Goal: Communication & Community: Share content

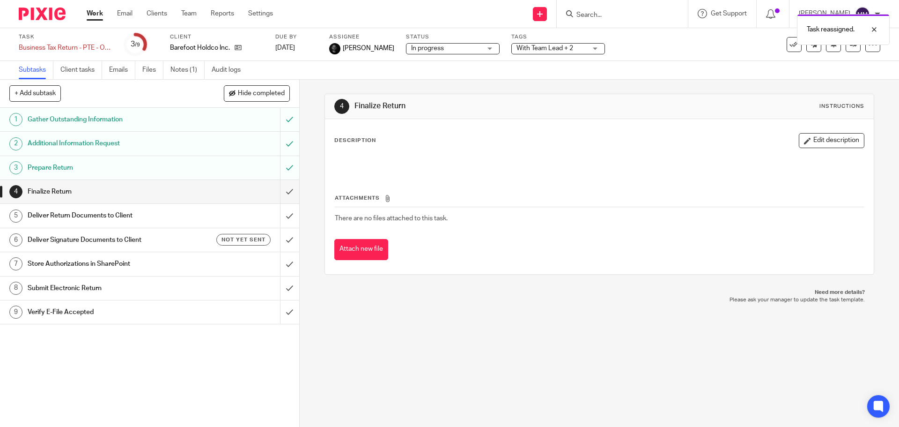
click at [95, 16] on link "Work" at bounding box center [95, 13] width 16 height 9
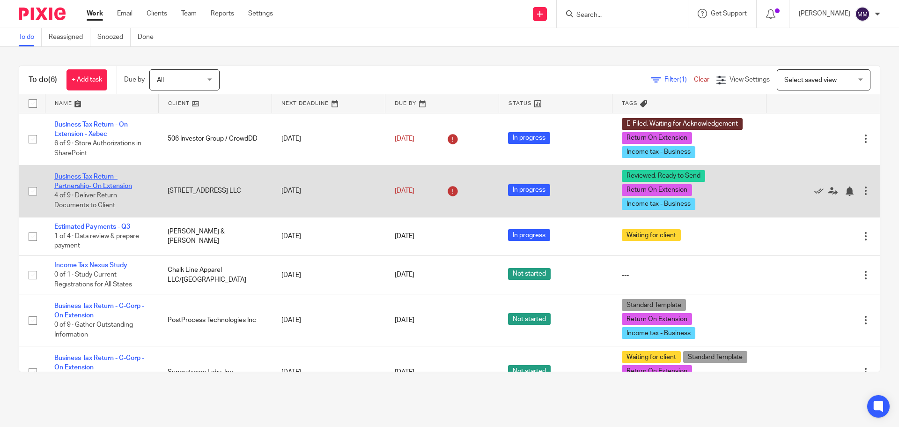
click at [109, 184] on link "Business Tax Return - Partnership- On Extension" at bounding box center [93, 181] width 78 height 16
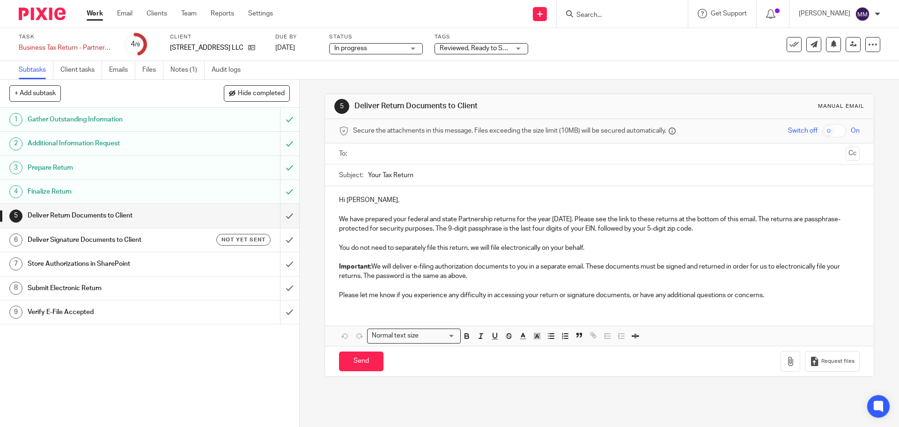
click at [367, 157] on input "text" at bounding box center [598, 153] width 485 height 11
click at [374, 175] on input "Your Tax Return" at bounding box center [613, 177] width 491 height 21
drag, startPoint x: 378, startPoint y: 177, endPoint x: 337, endPoint y: 178, distance: 40.8
click at [339, 178] on div "Subject: Your Tax Return" at bounding box center [599, 177] width 520 height 21
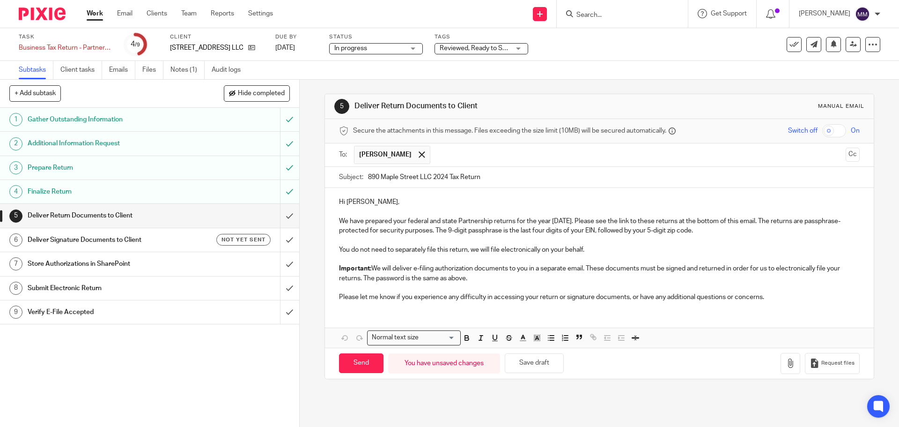
type input "890 Maple Street LLC 2024 Tax Return"
click at [826, 156] on input "text" at bounding box center [638, 155] width 407 height 18
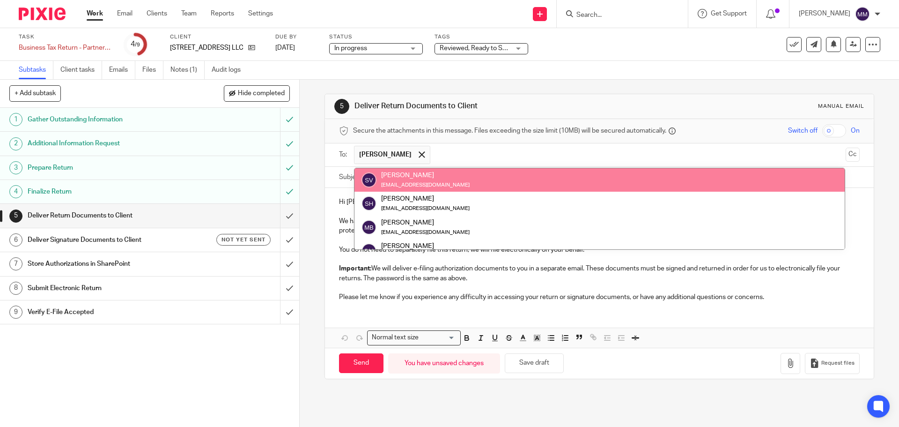
click at [846, 154] on button "Cc" at bounding box center [853, 154] width 14 height 14
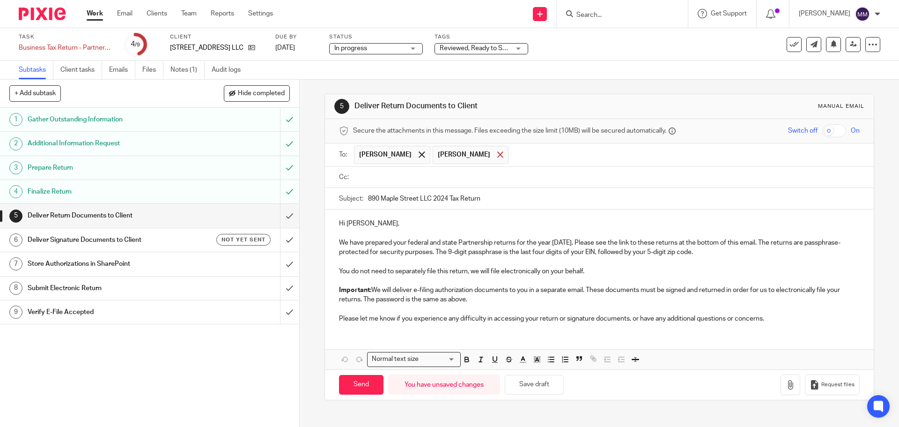
click at [497, 154] on span at bounding box center [500, 154] width 6 height 6
click at [449, 177] on input "text" at bounding box center [605, 177] width 499 height 11
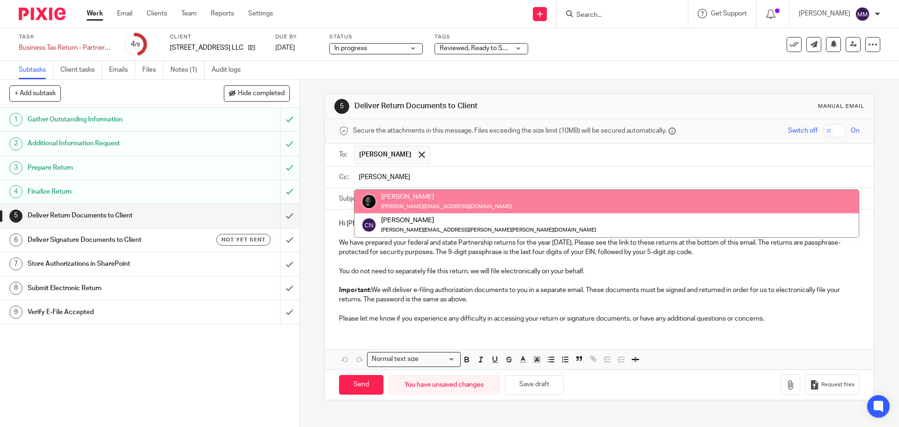
type input "Chris"
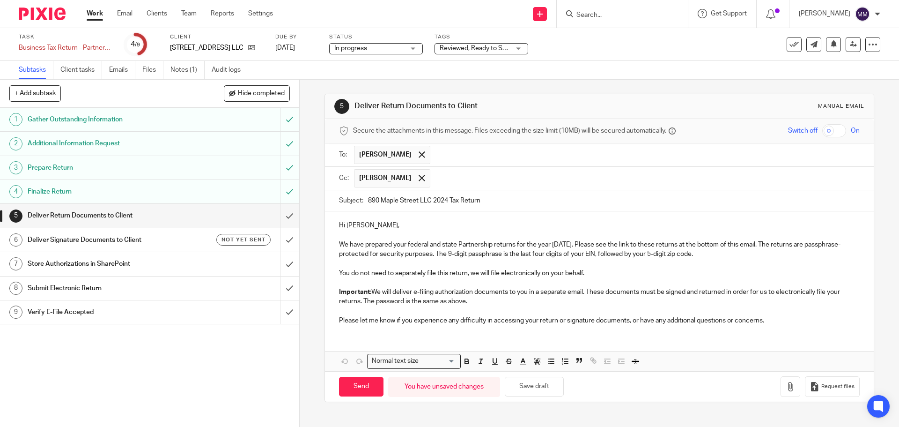
click at [773, 323] on p "Please let me know if you experience any difficulty in accessing your return or…" at bounding box center [599, 320] width 520 height 9
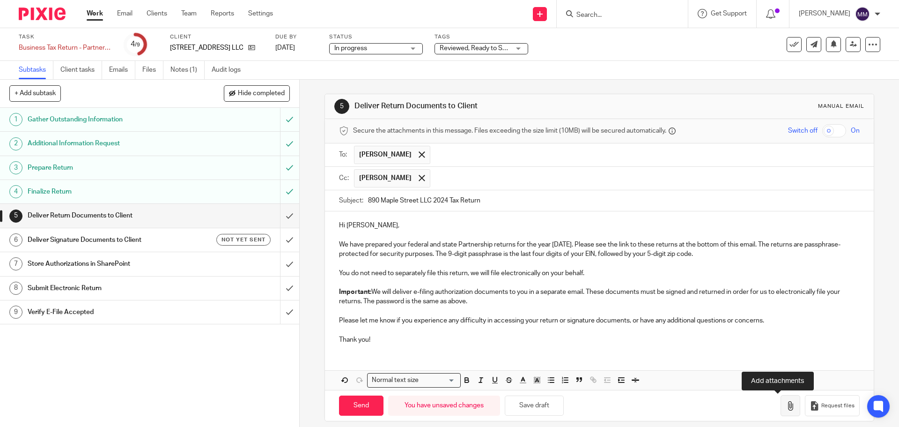
click at [786, 404] on icon "button" at bounding box center [790, 405] width 9 height 9
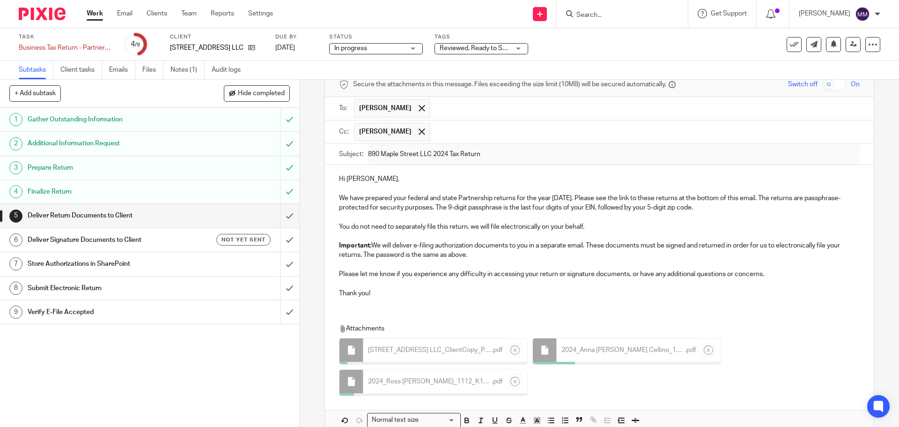
scroll to position [47, 0]
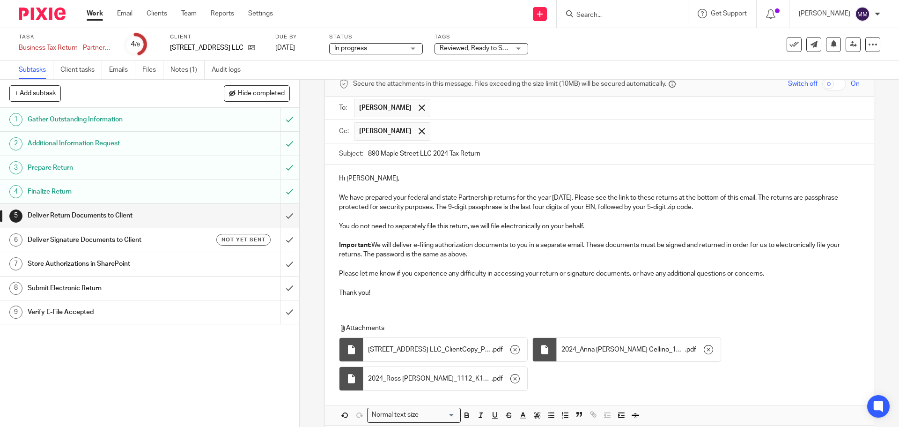
click at [822, 84] on input "checkbox" at bounding box center [834, 83] width 24 height 13
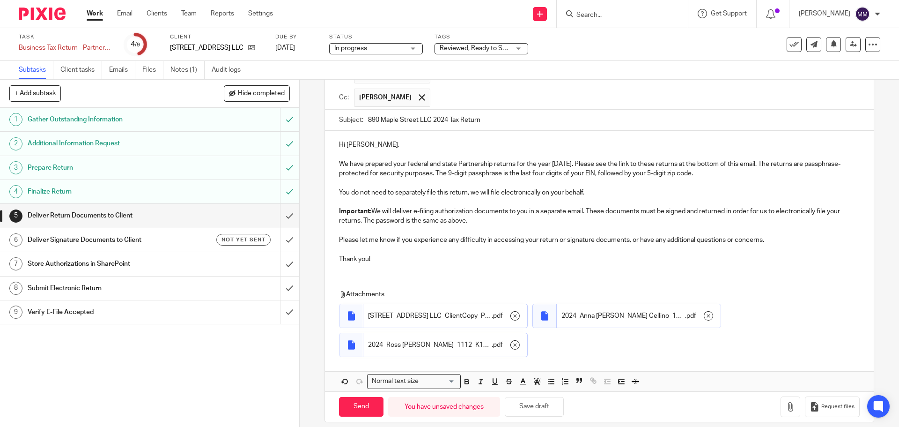
scroll to position [91, 0]
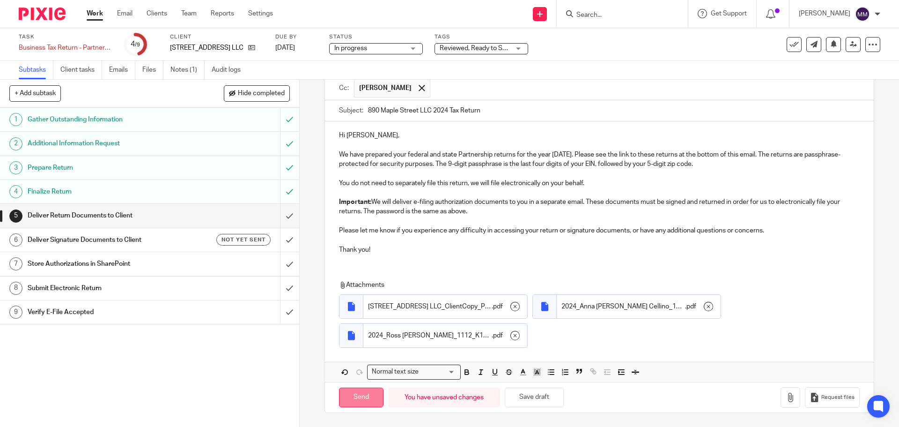
click at [366, 399] on input "Send" at bounding box center [361, 397] width 44 height 20
checkbox input "false"
type input "Sent"
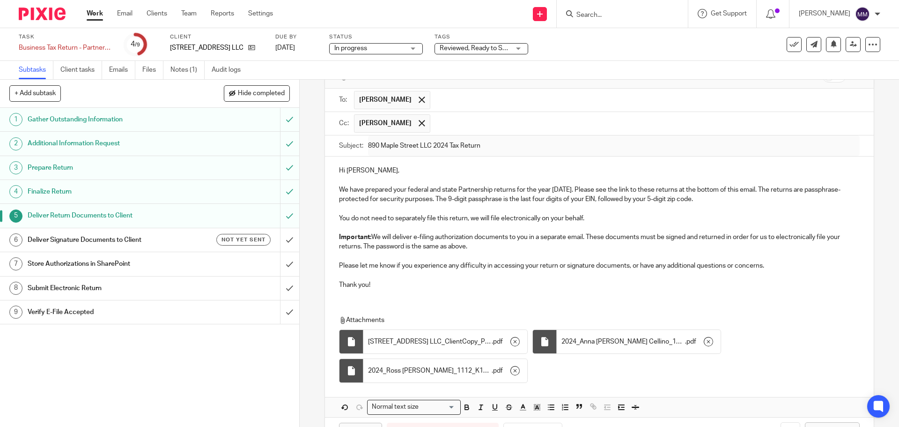
scroll to position [0, 0]
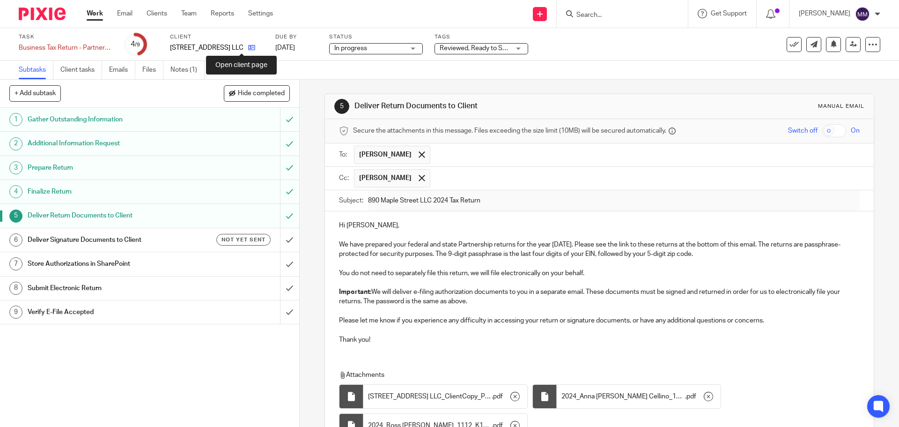
click at [248, 49] on icon at bounding box center [251, 47] width 7 height 7
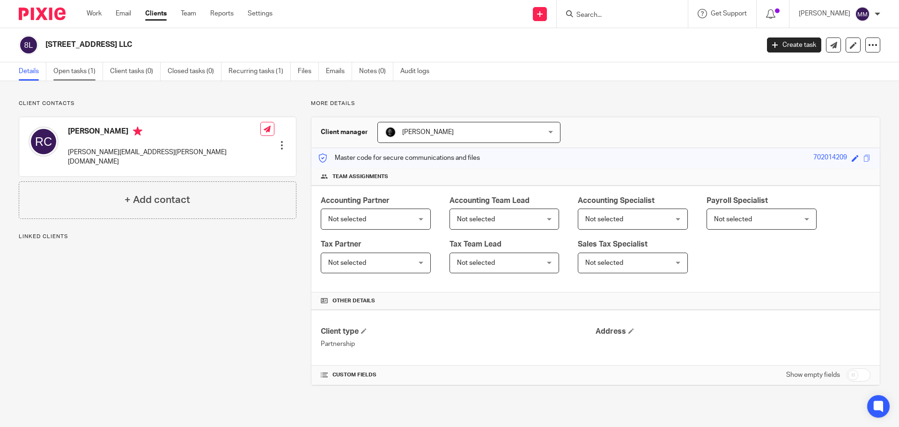
click at [85, 75] on link "Open tasks (1)" at bounding box center [78, 71] width 50 height 18
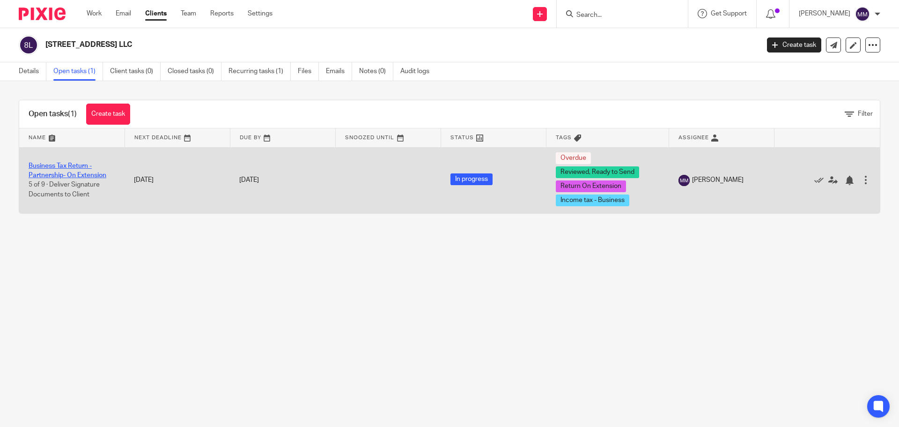
click at [77, 175] on link "Business Tax Return - Partnership- On Extension" at bounding box center [68, 170] width 78 height 16
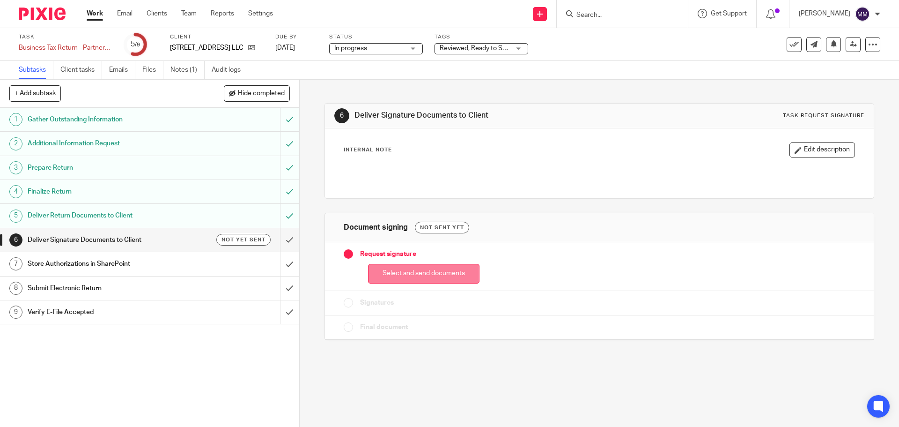
click at [393, 275] on button "Select and send documents" at bounding box center [423, 274] width 111 height 20
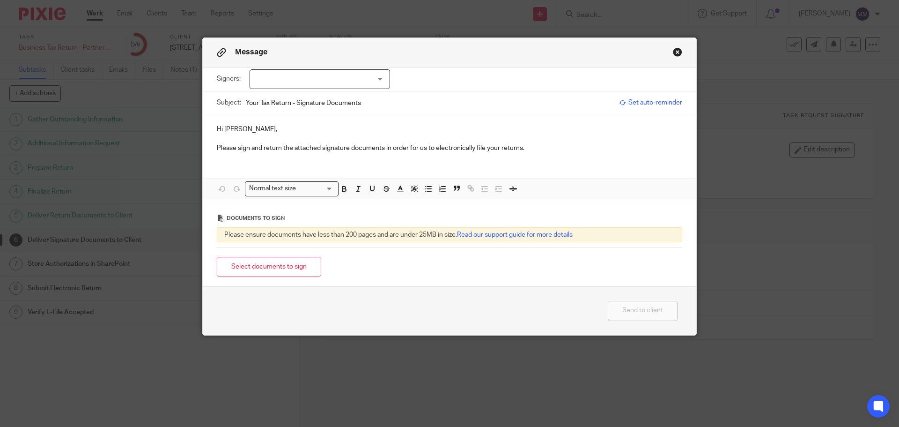
click at [335, 76] on div at bounding box center [320, 79] width 140 height 20
click at [319, 98] on li "Ross Cellino" at bounding box center [317, 98] width 140 height 19
checkbox input "true"
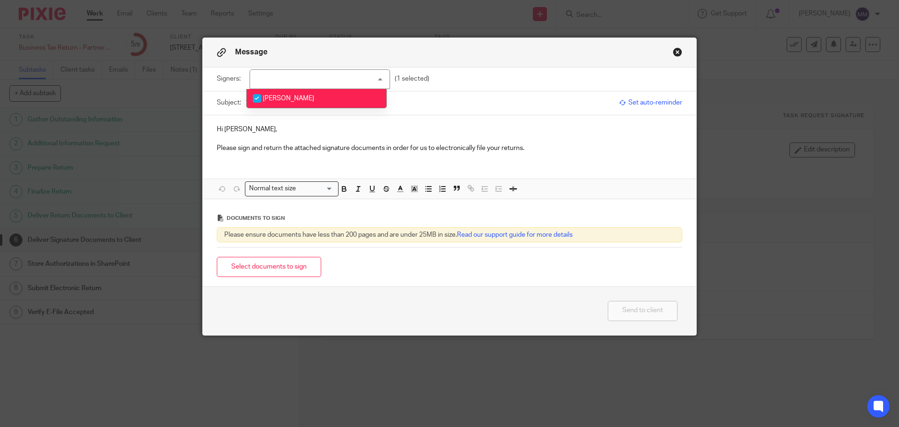
click at [554, 150] on p "Please sign and return the attached signature documents in order for us to elec…" at bounding box center [449, 147] width 465 height 9
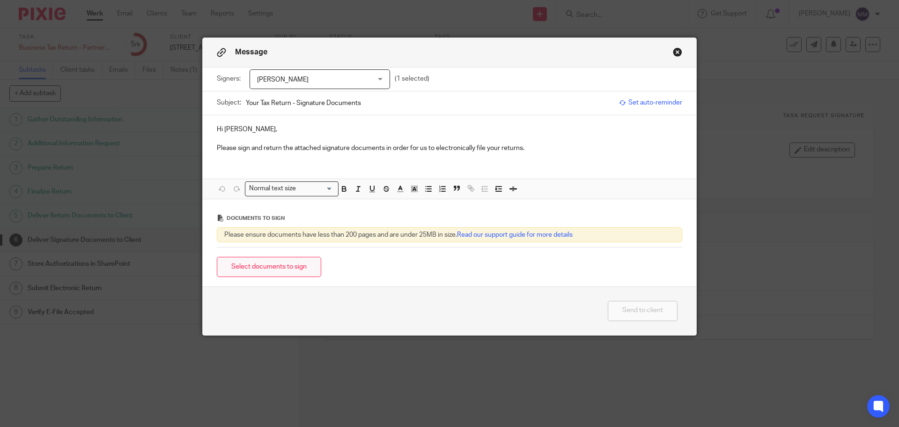
click at [283, 266] on button "Select documents to sign" at bounding box center [269, 267] width 104 height 20
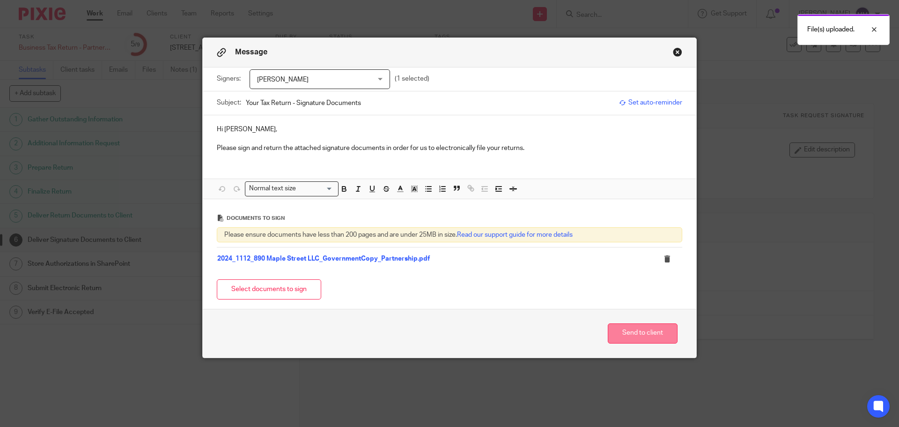
click at [646, 335] on button "Send to client" at bounding box center [643, 333] width 70 height 20
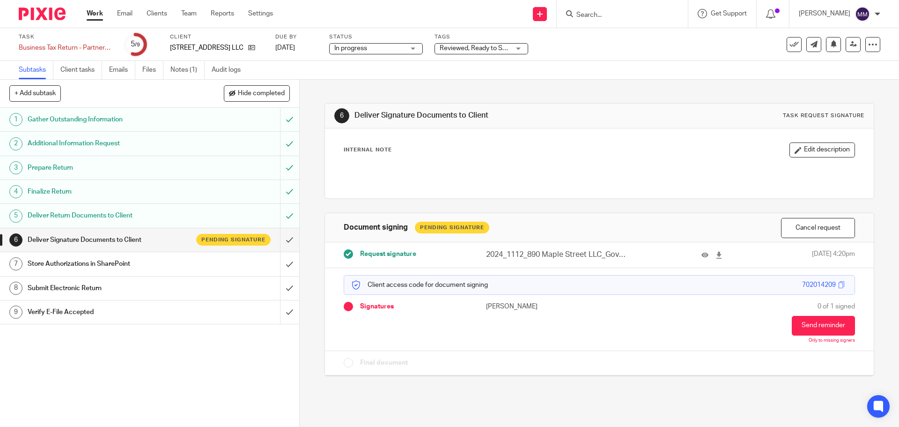
click at [512, 45] on div "Reviewed, Ready to Send + 2" at bounding box center [481, 48] width 94 height 11
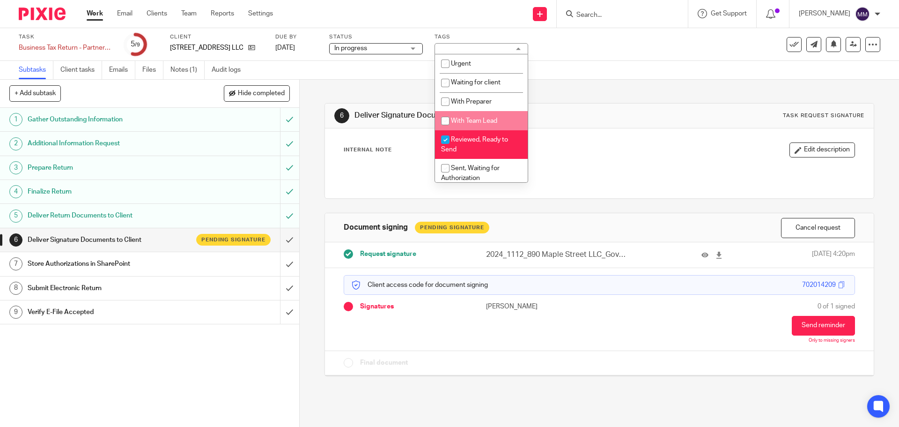
click at [492, 140] on span "Reviewed, Ready to Send" at bounding box center [474, 144] width 67 height 16
checkbox input "false"
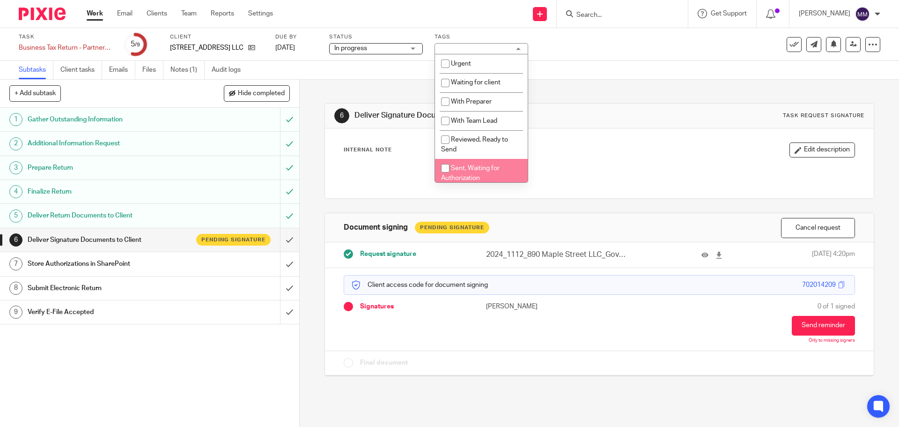
drag, startPoint x: 487, startPoint y: 172, endPoint x: 549, endPoint y: 129, distance: 75.1
click at [488, 172] on li "Sent, Waiting for Authorization" at bounding box center [481, 173] width 93 height 29
checkbox input "true"
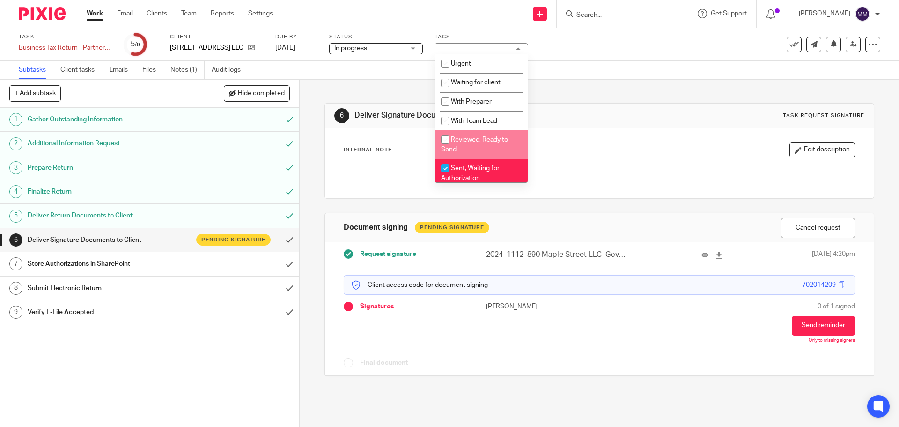
drag, startPoint x: 613, startPoint y: 88, endPoint x: 612, endPoint y: 83, distance: 4.7
click at [613, 87] on div "6 Deliver Signature Documents to Client Task request signature Internal Note Ed…" at bounding box center [598, 233] width 549 height 306
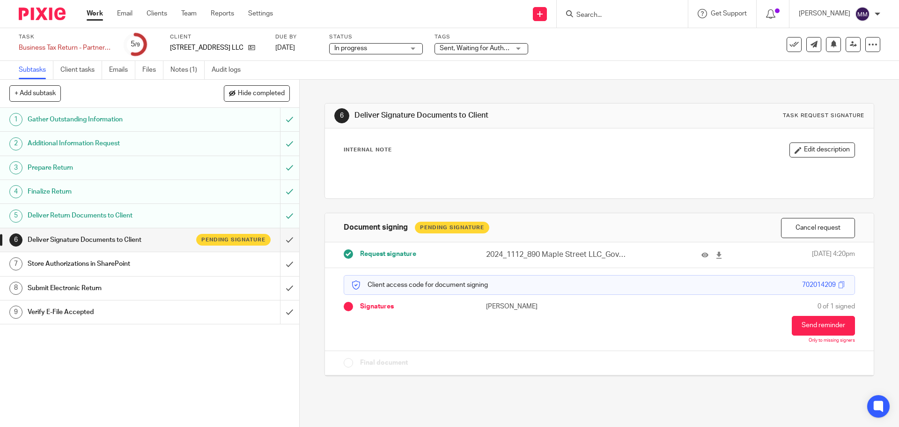
click at [101, 15] on link "Work" at bounding box center [95, 13] width 16 height 9
